Goal: Use online tool/utility: Use online tool/utility

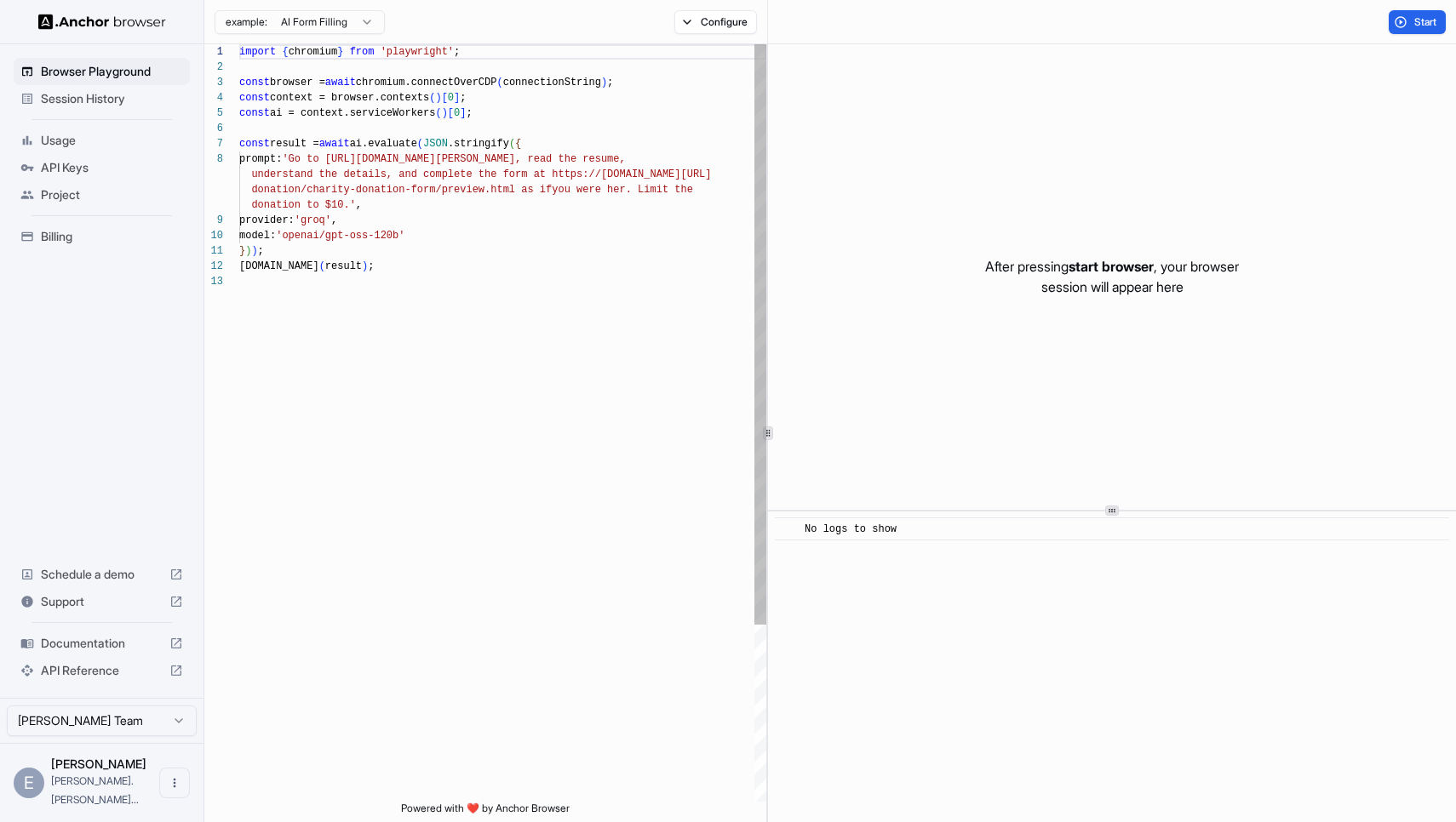
click at [530, 210] on div "import { chromium } from 'playwright' ; const browser = await chromium.connectO…" at bounding box center [503, 538] width 528 height 987
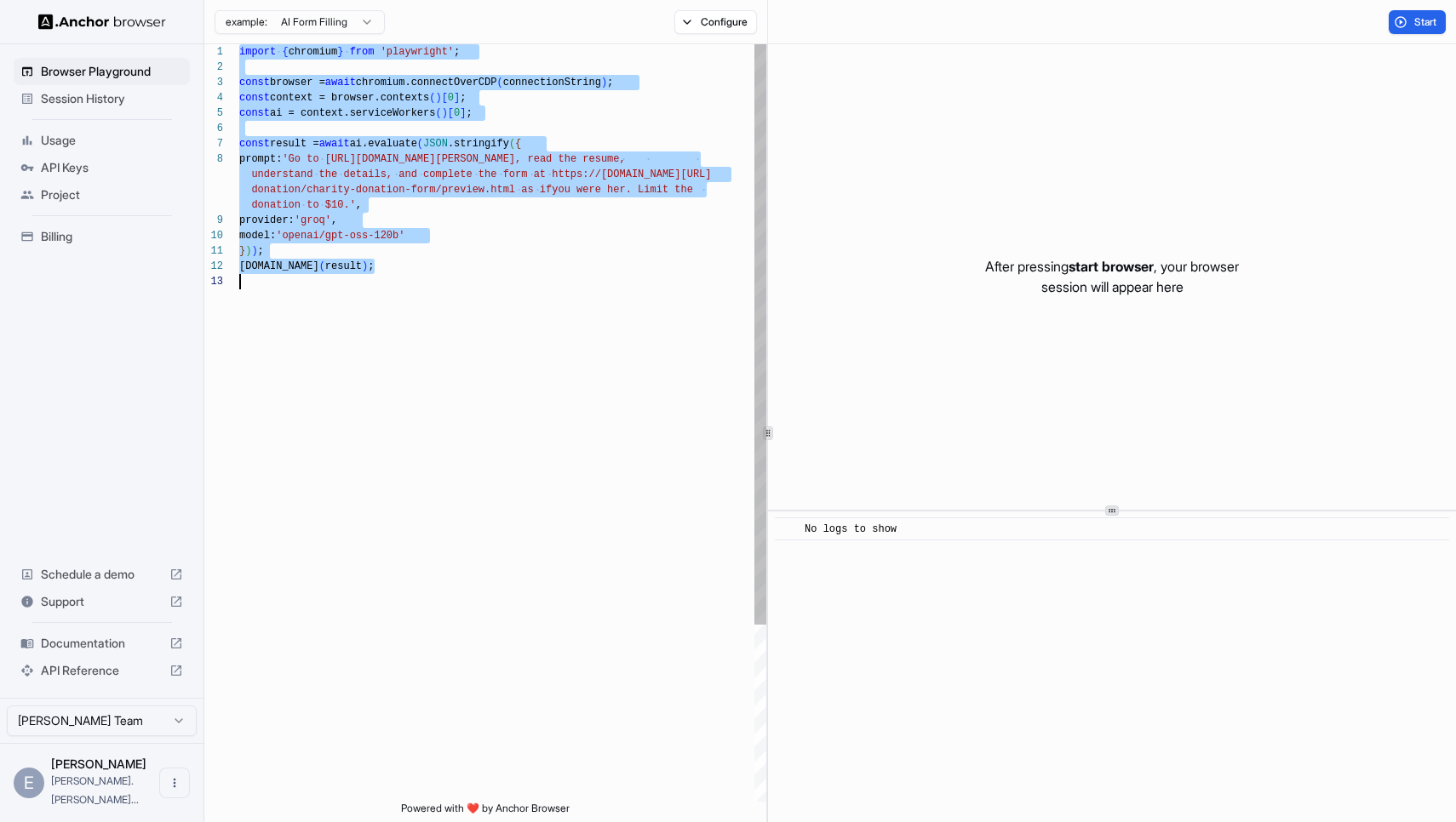
type textarea "**********"
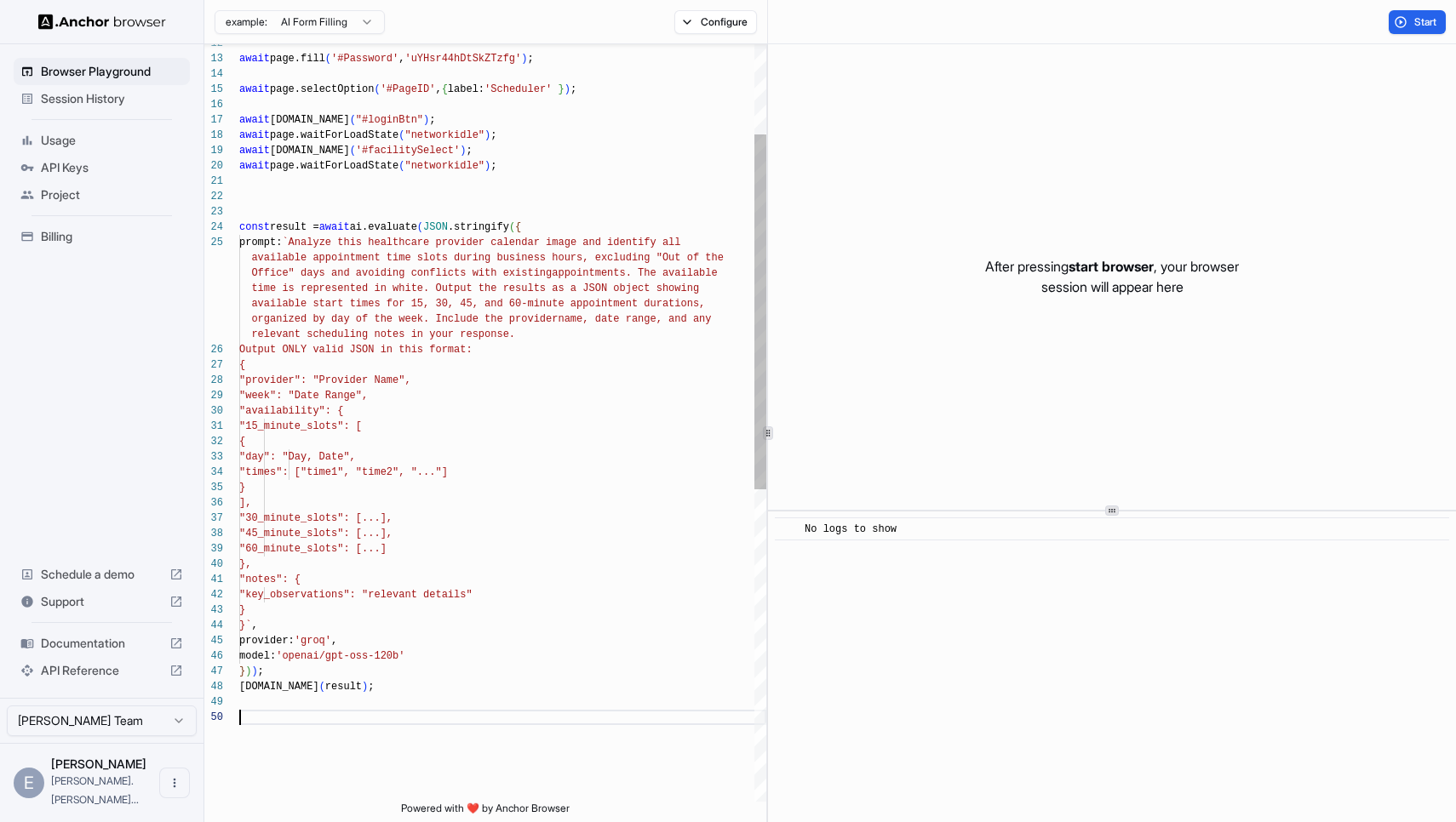
scroll to position [92, 0]
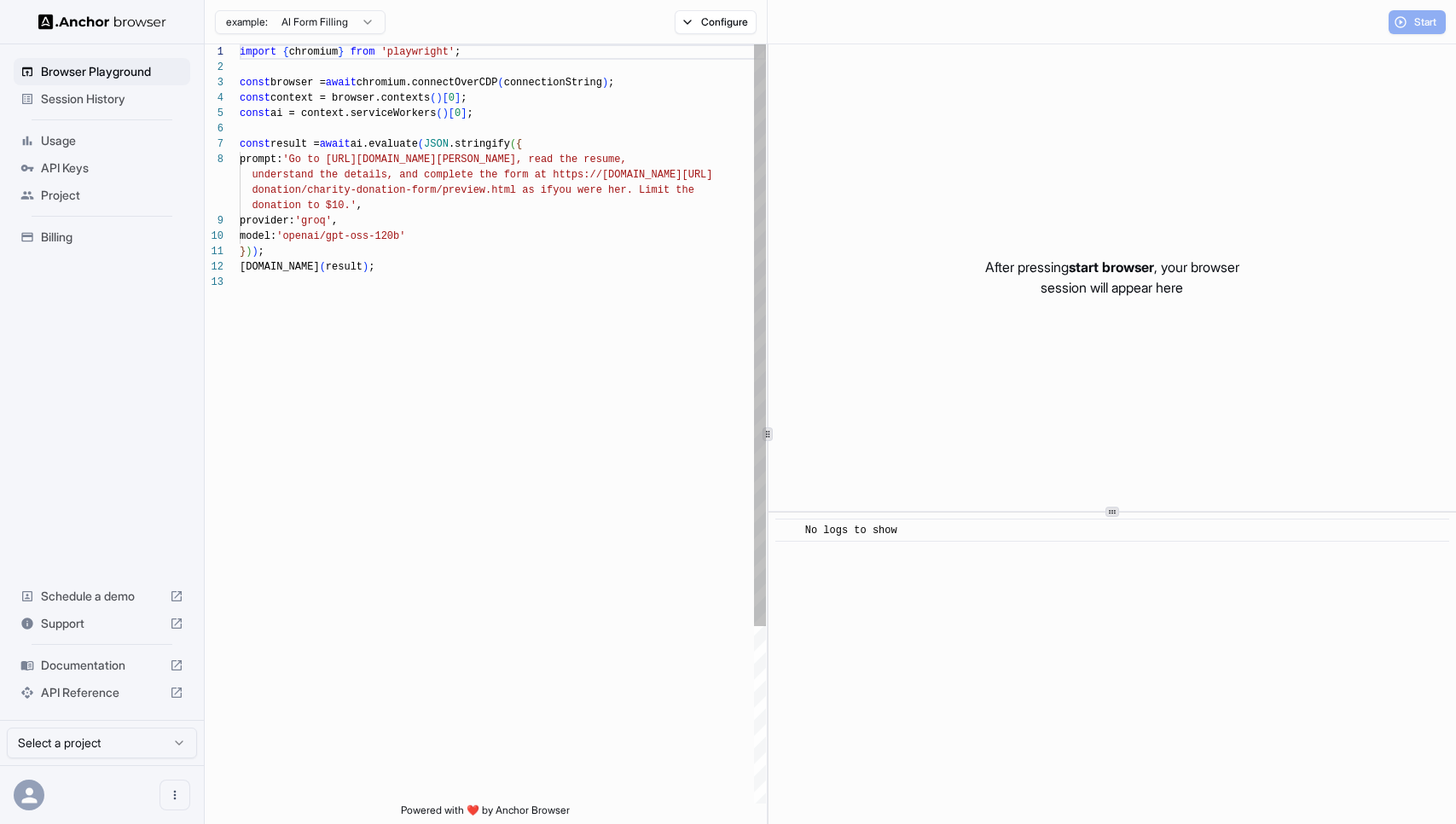
scroll to position [108, 0]
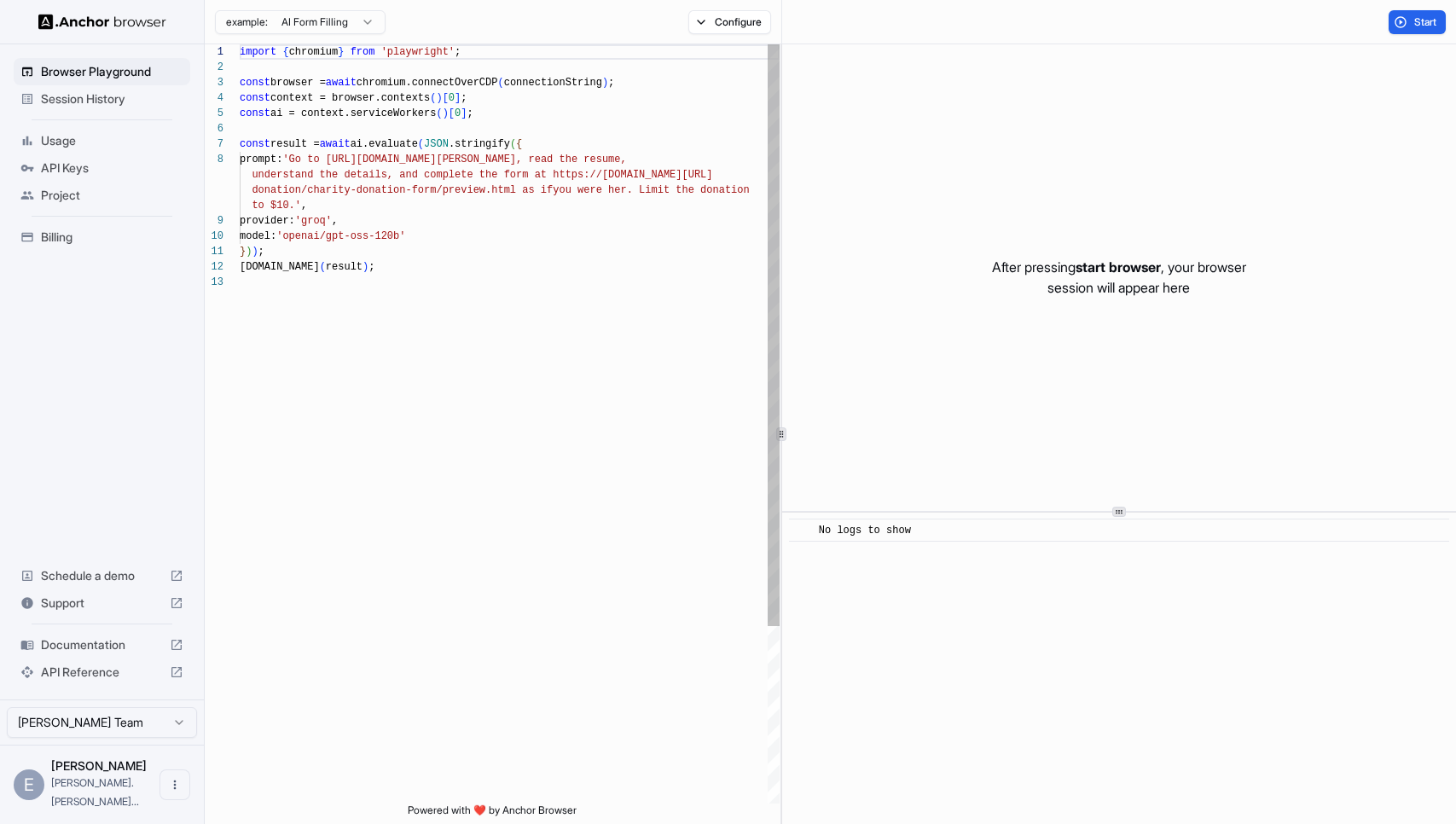
click at [781, 414] on div at bounding box center [781, 434] width 1 height 780
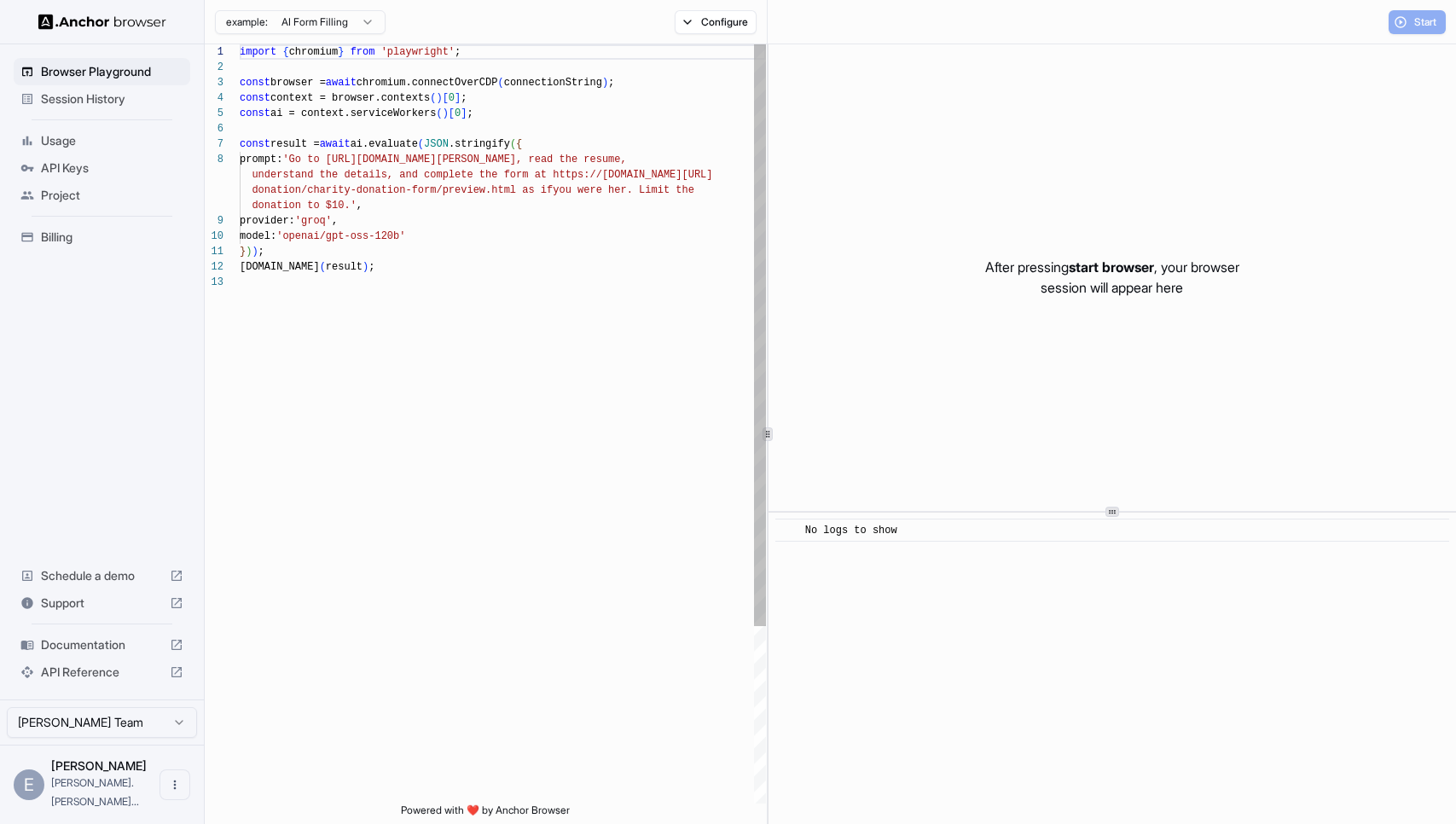
scroll to position [108, 0]
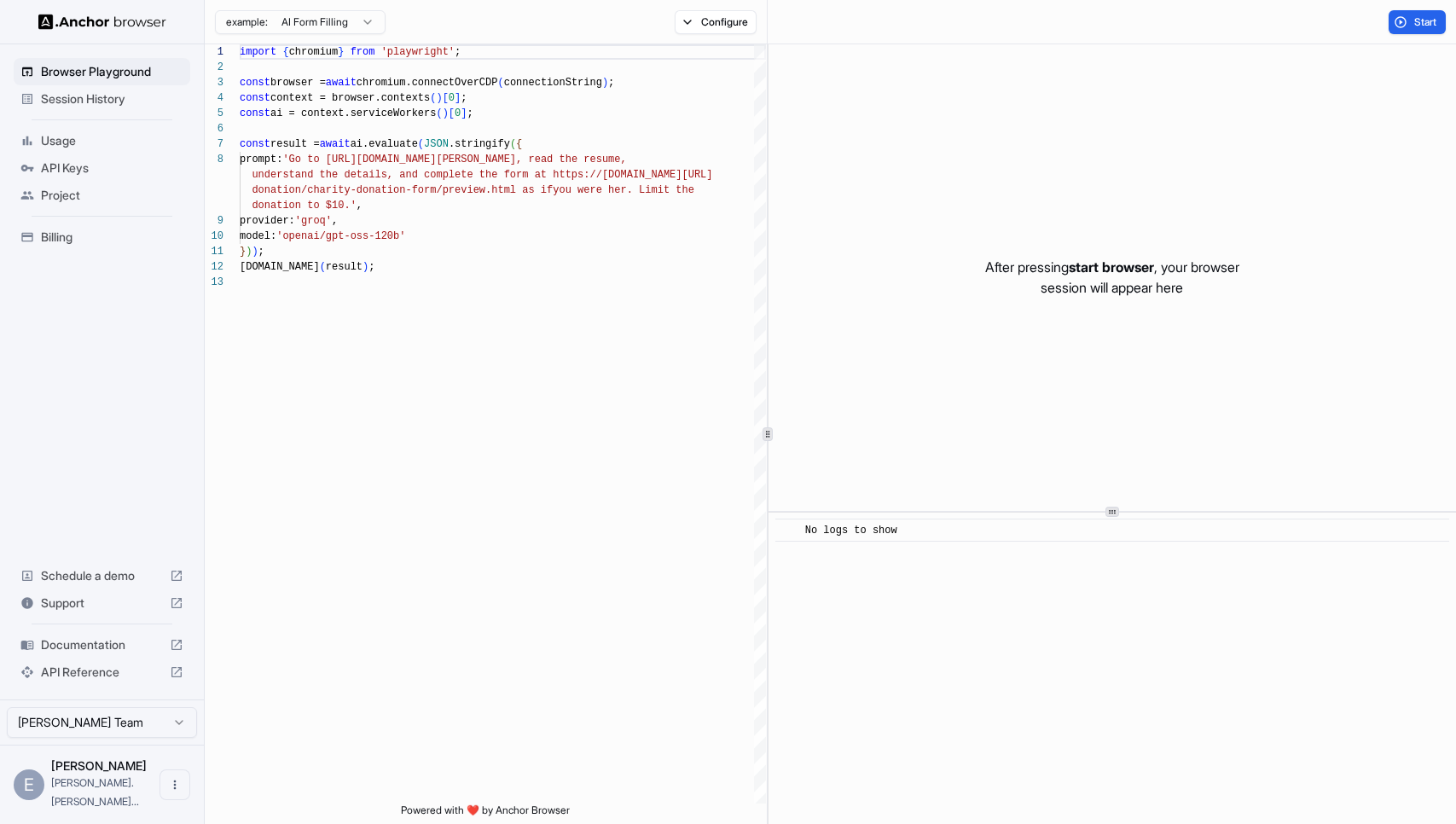
click at [511, 369] on div "import { chromium } from 'playwright' ; const browser = await chromium.connectO…" at bounding box center [503, 540] width 526 height 990
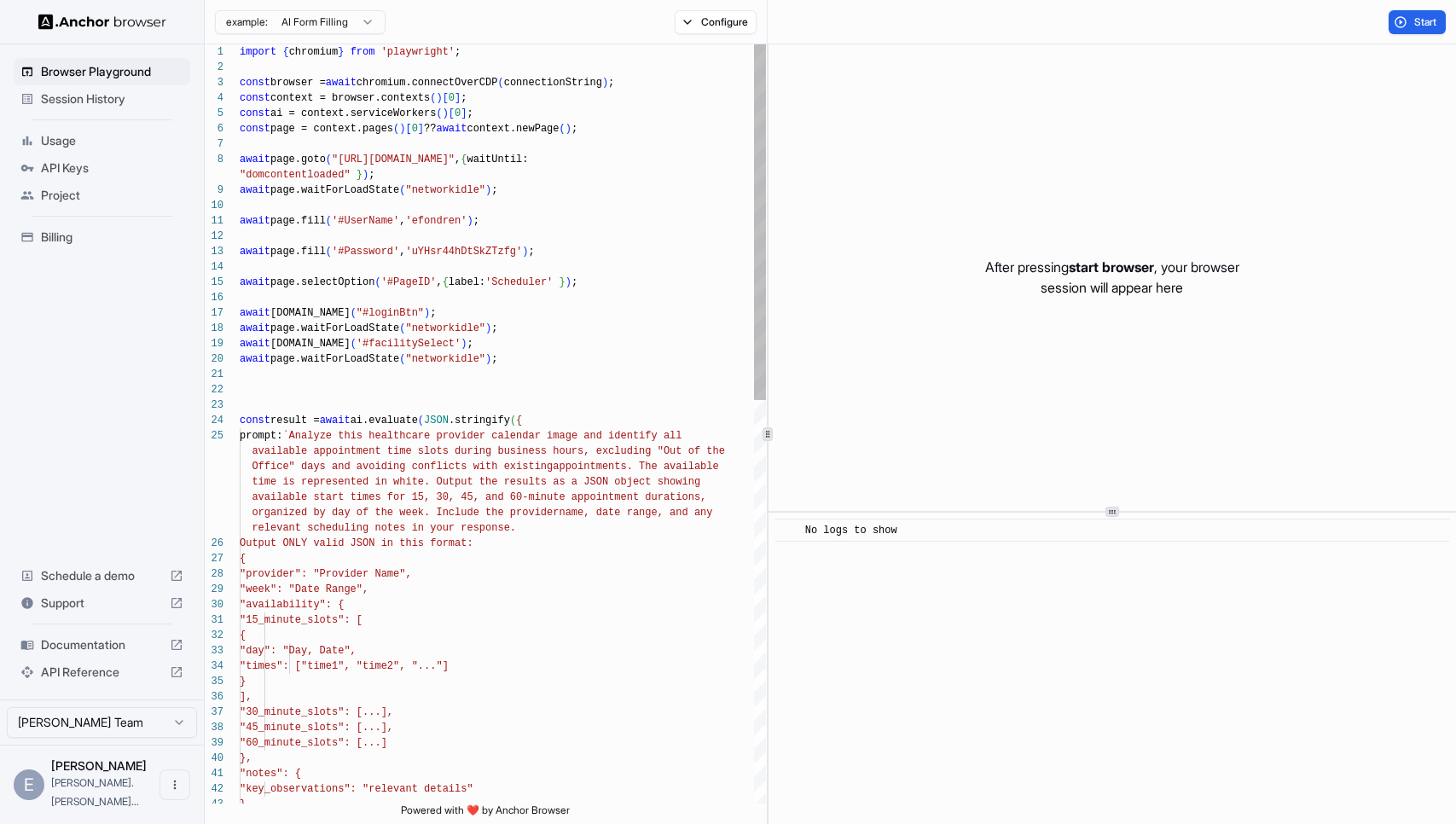
scroll to position [31, 0]
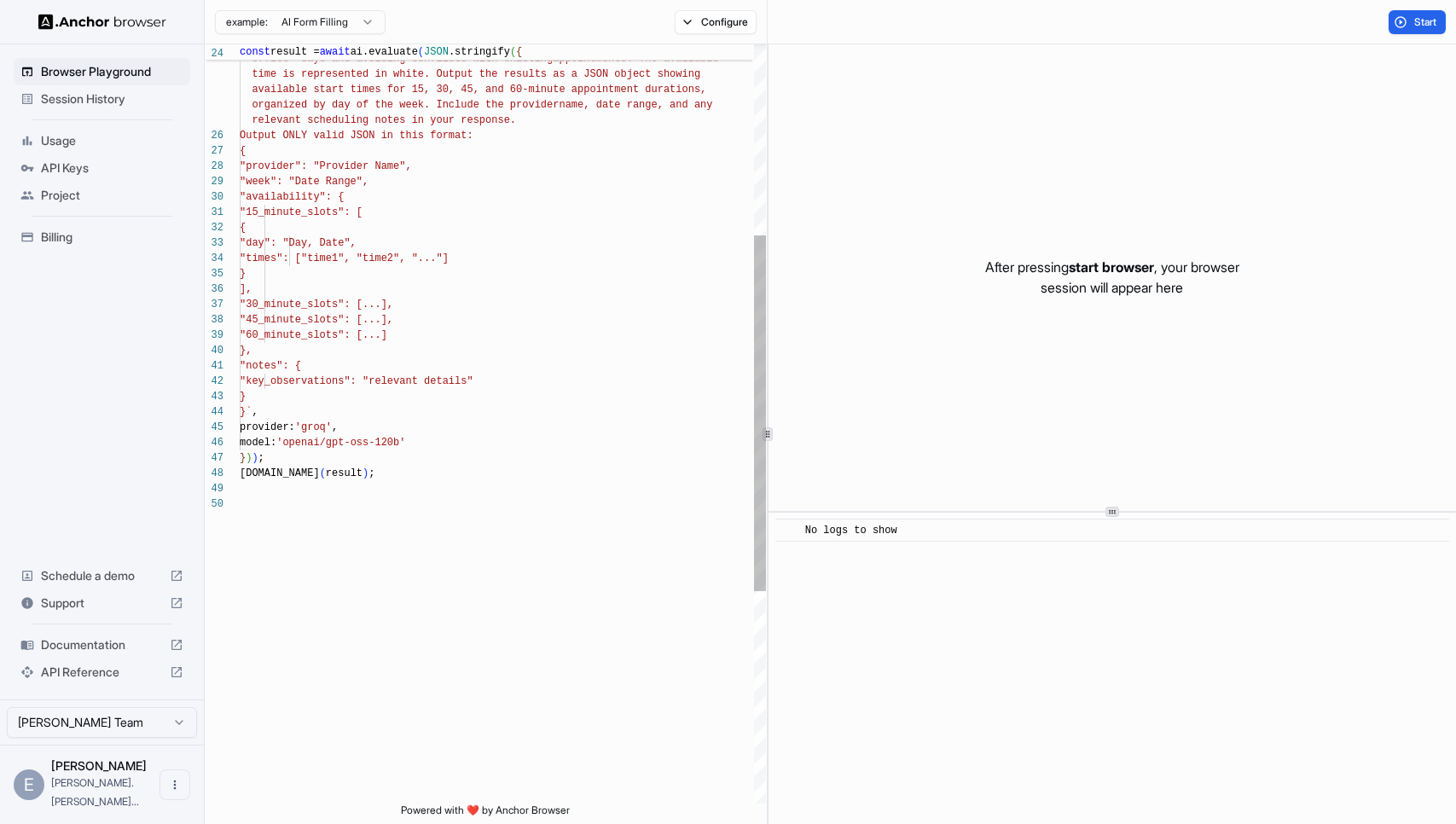
click at [422, 466] on div "available appointment time slots during business h ours, excluding "Out of the …" at bounding box center [503, 446] width 526 height 1620
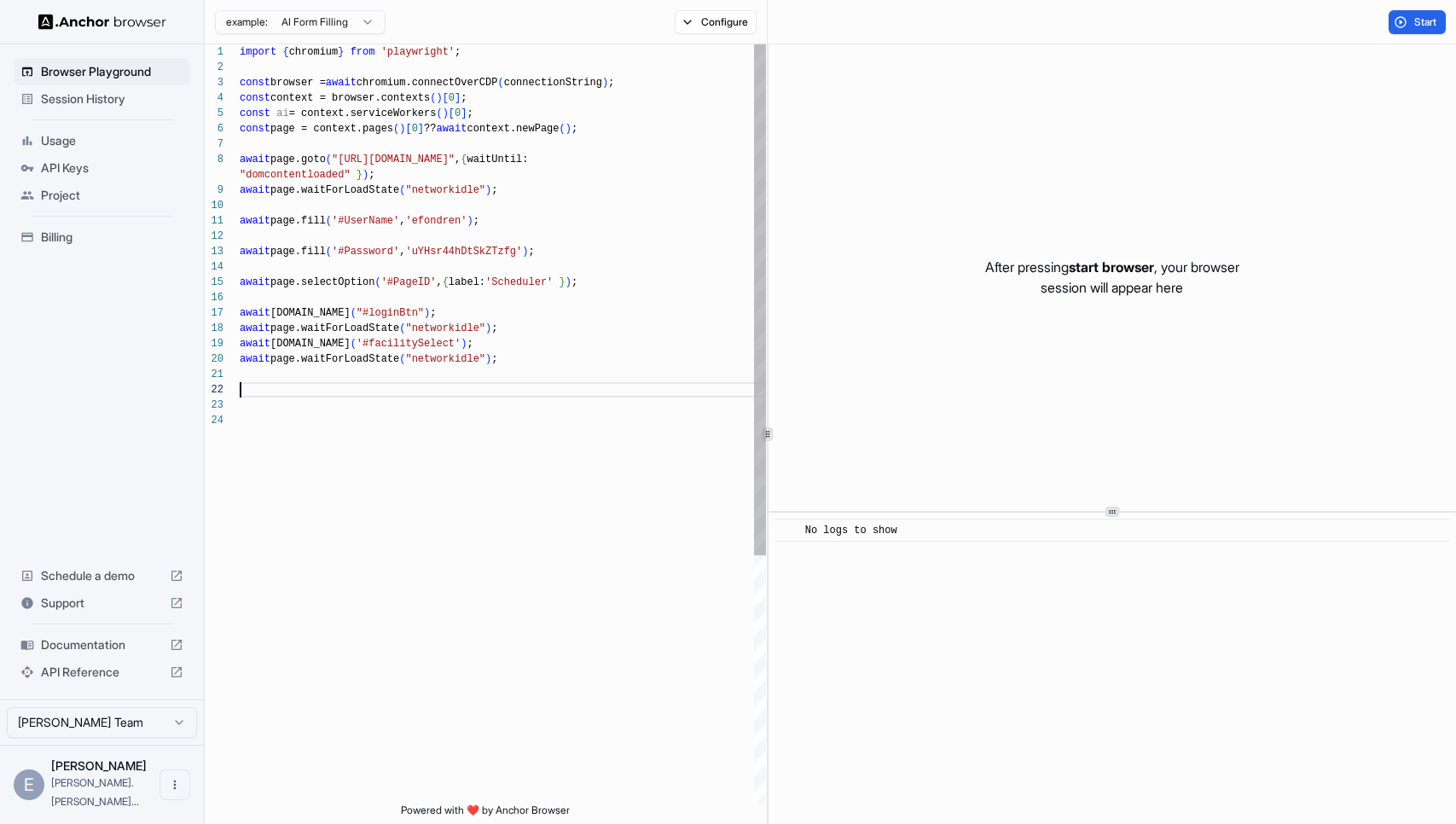
scroll to position [108, 0]
drag, startPoint x: 244, startPoint y: 157, endPoint x: 388, endPoint y: 169, distance: 144.5
click at [388, 171] on div "await page.click ( "#loginBtn" ) ; await page.waitForLoadState ( "networkidle" …" at bounding box center [503, 608] width 526 height 1128
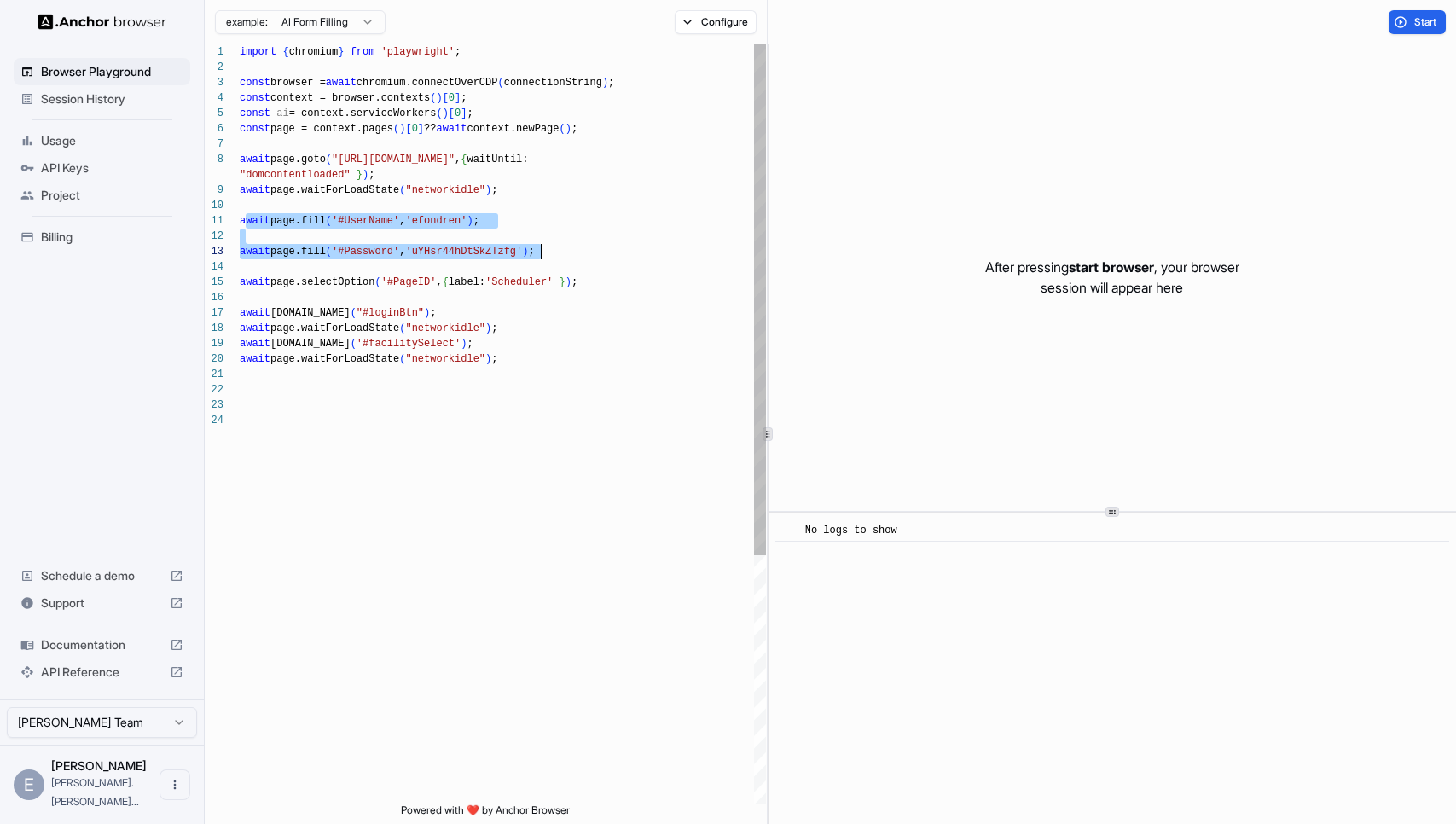
drag, startPoint x: 244, startPoint y: 223, endPoint x: 577, endPoint y: 249, distance: 334.0
click at [577, 249] on div "await page.click ( "#loginBtn" ) ; await page.waitForLoadState ( "networkidle" …" at bounding box center [503, 608] width 526 height 1128
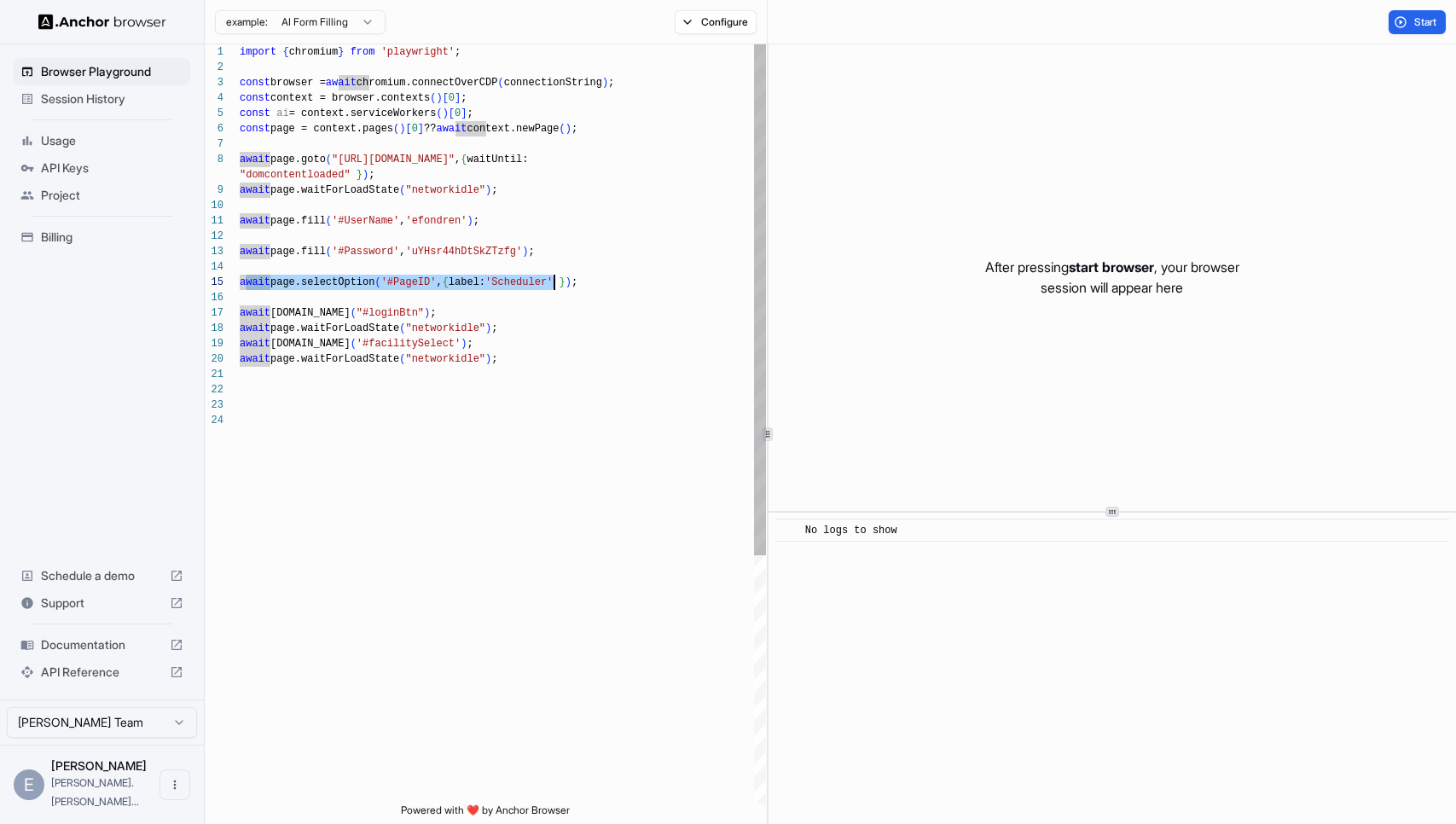
drag, startPoint x: 243, startPoint y: 285, endPoint x: 590, endPoint y: 282, distance: 347.0
click at [587, 284] on div "await page.click ( "#loginBtn" ) ; await page.waitForLoadState ( "networkidle" …" at bounding box center [503, 608] width 526 height 1128
click at [436, 408] on div "await page.click ( "#loginBtn" ) ; await page.waitForLoadState ( "networkidle" …" at bounding box center [503, 608] width 526 height 1128
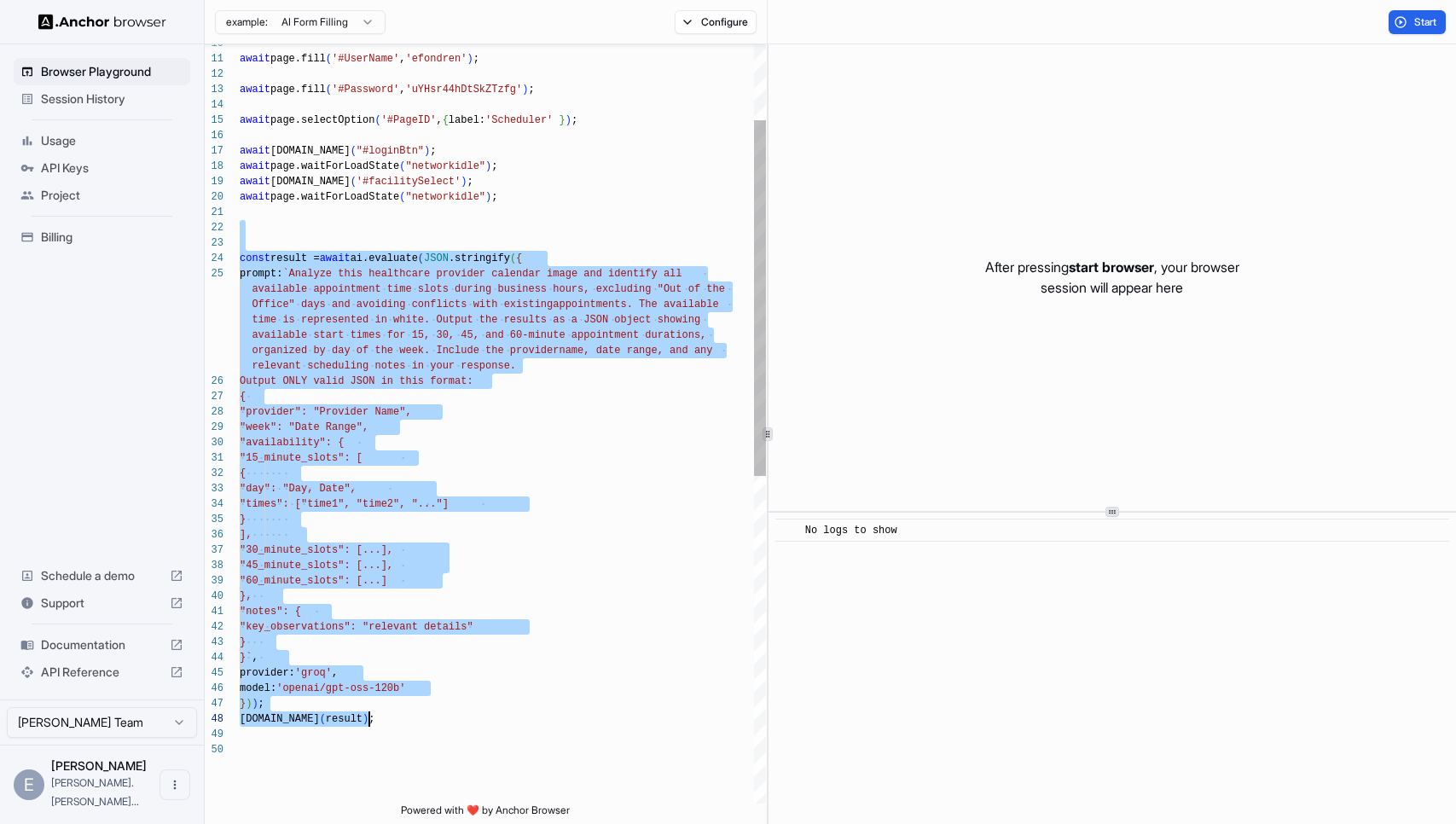
scroll to position [31, 0]
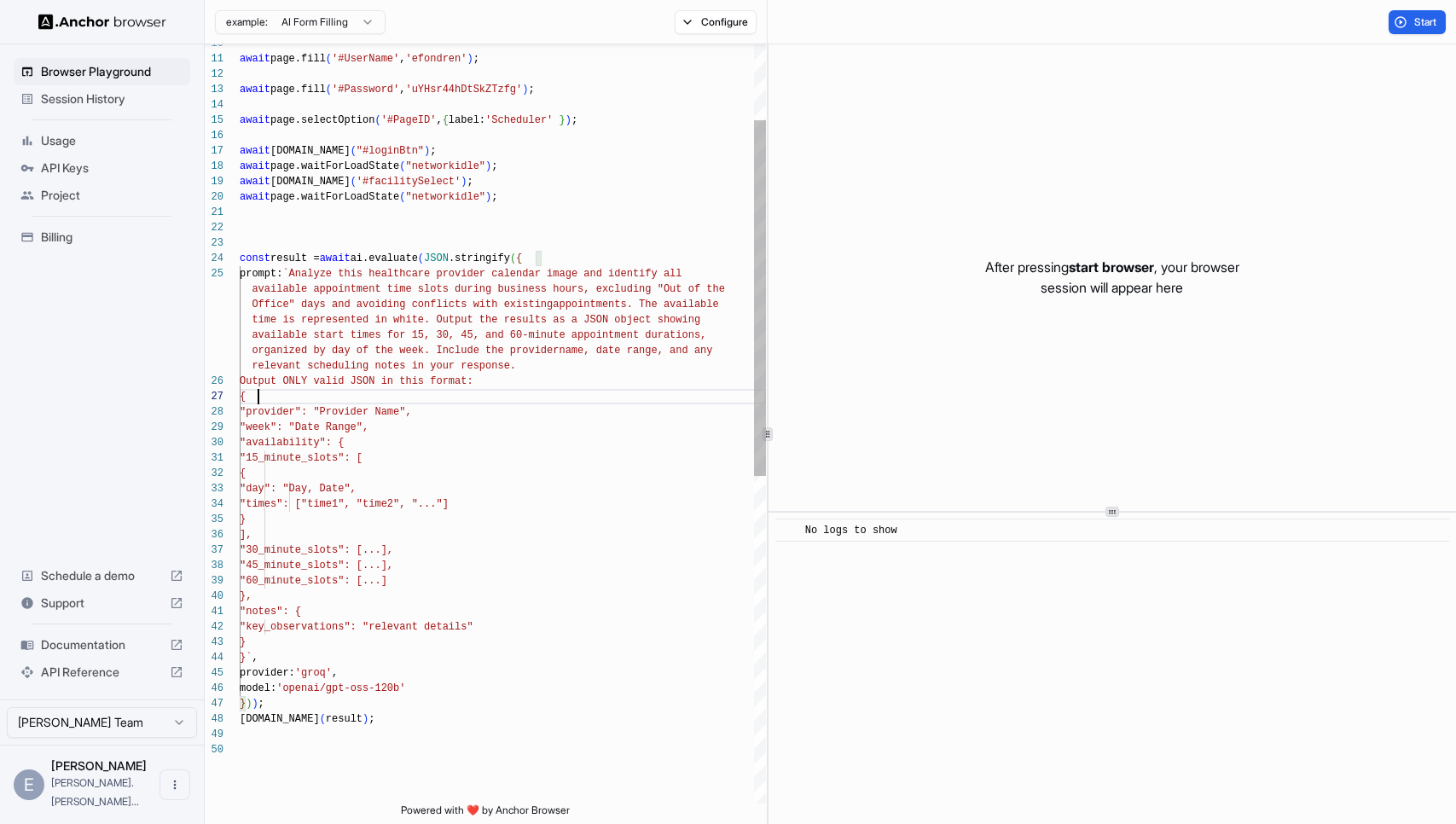
click at [322, 401] on div "await page.click ( "#loginBtn" ) ; await page.waitForLoadState ( "networkidle" …" at bounding box center [503, 691] width 526 height 1620
drag, startPoint x: 367, startPoint y: 258, endPoint x: 438, endPoint y: 260, distance: 71.0
click at [438, 260] on div "await page.click ( "#loginBtn" ) ; await page.waitForLoadState ( "networkidle" …" at bounding box center [503, 691] width 526 height 1620
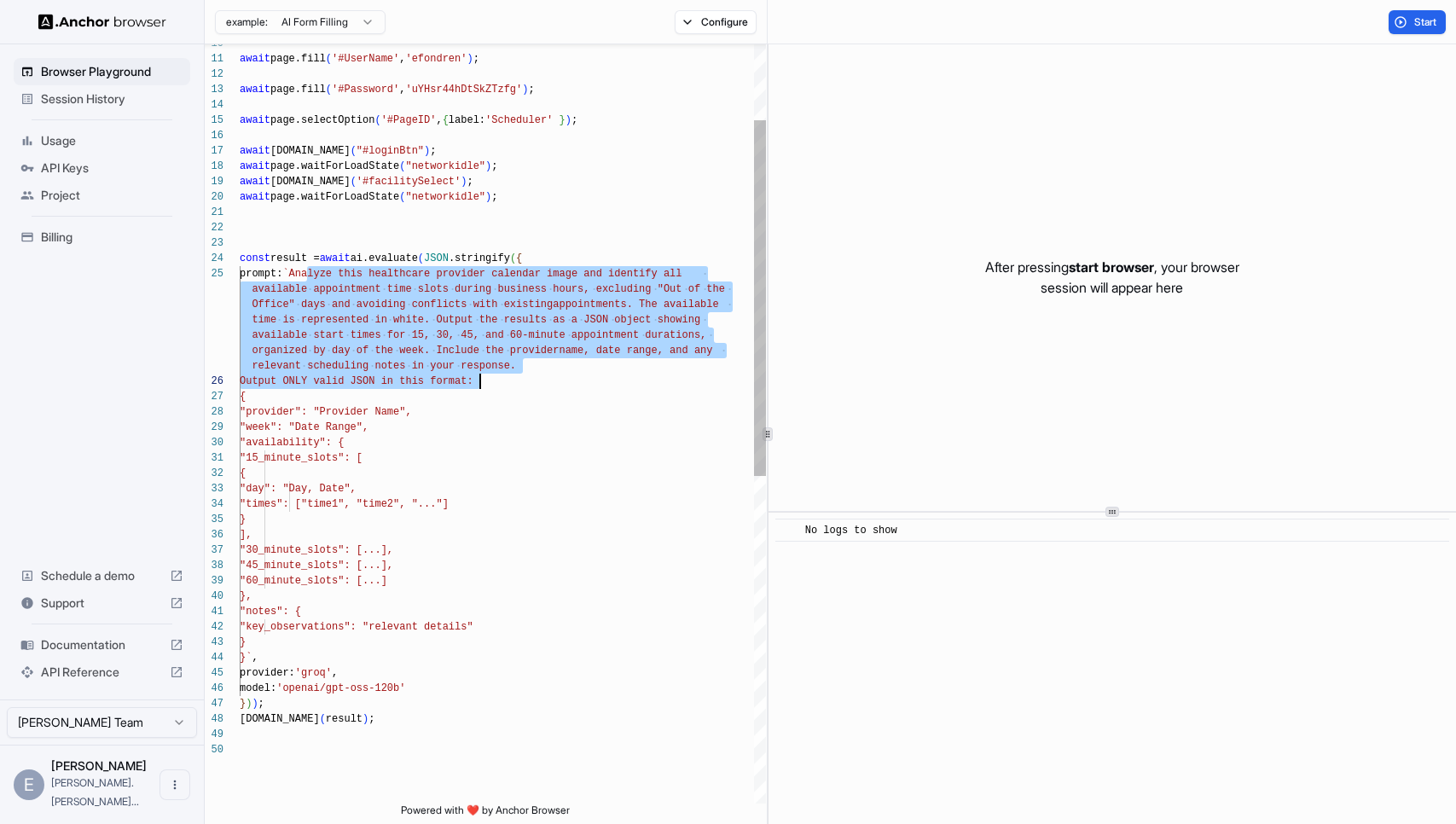
drag, startPoint x: 305, startPoint y: 271, endPoint x: 477, endPoint y: 377, distance: 202.0
click at [477, 379] on div "await page.click ( "#loginBtn" ) ; await page.waitForLoadState ( "networkidle" …" at bounding box center [503, 691] width 526 height 1620
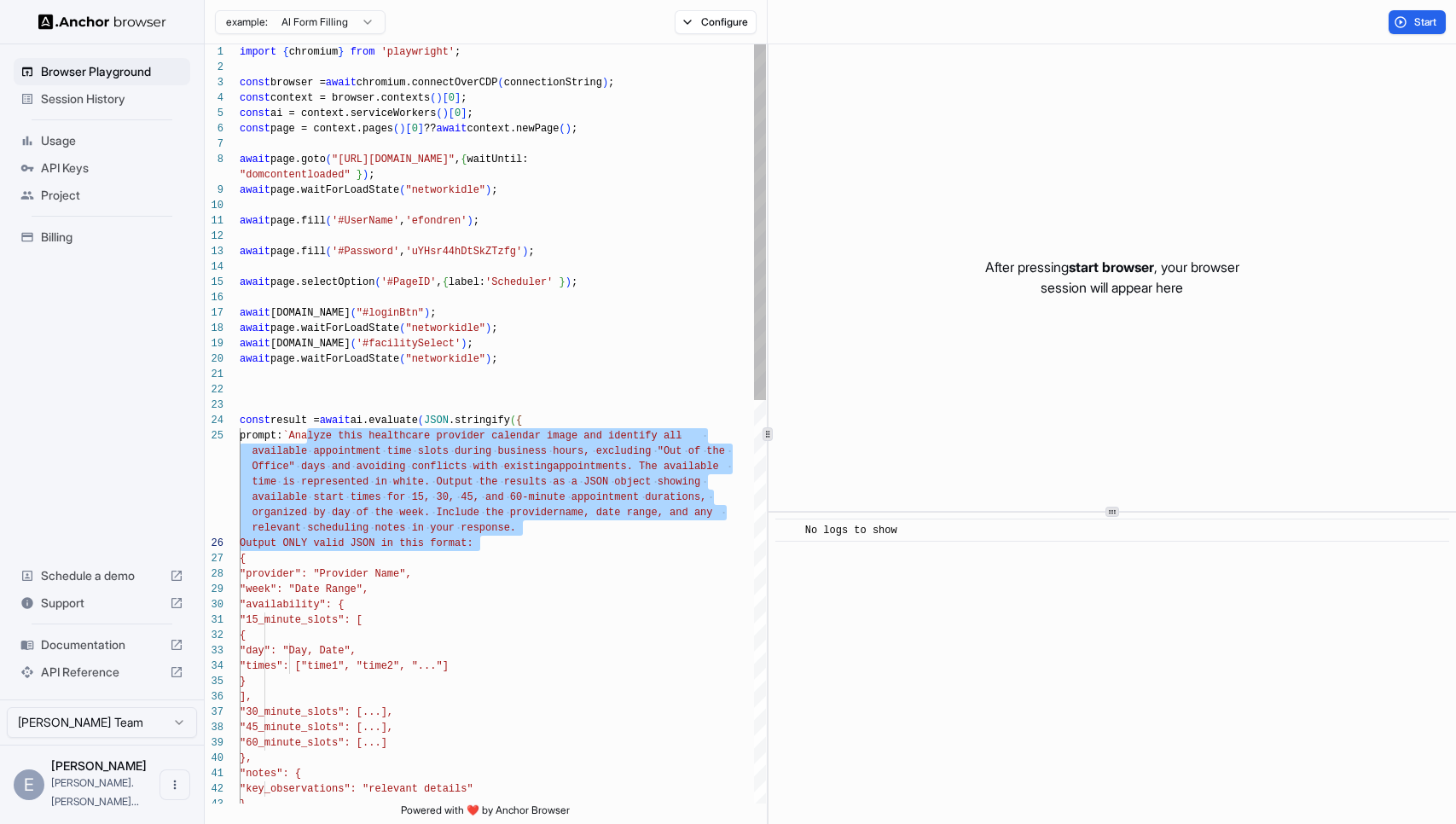
type textarea "**********"
